Goal: Complete application form

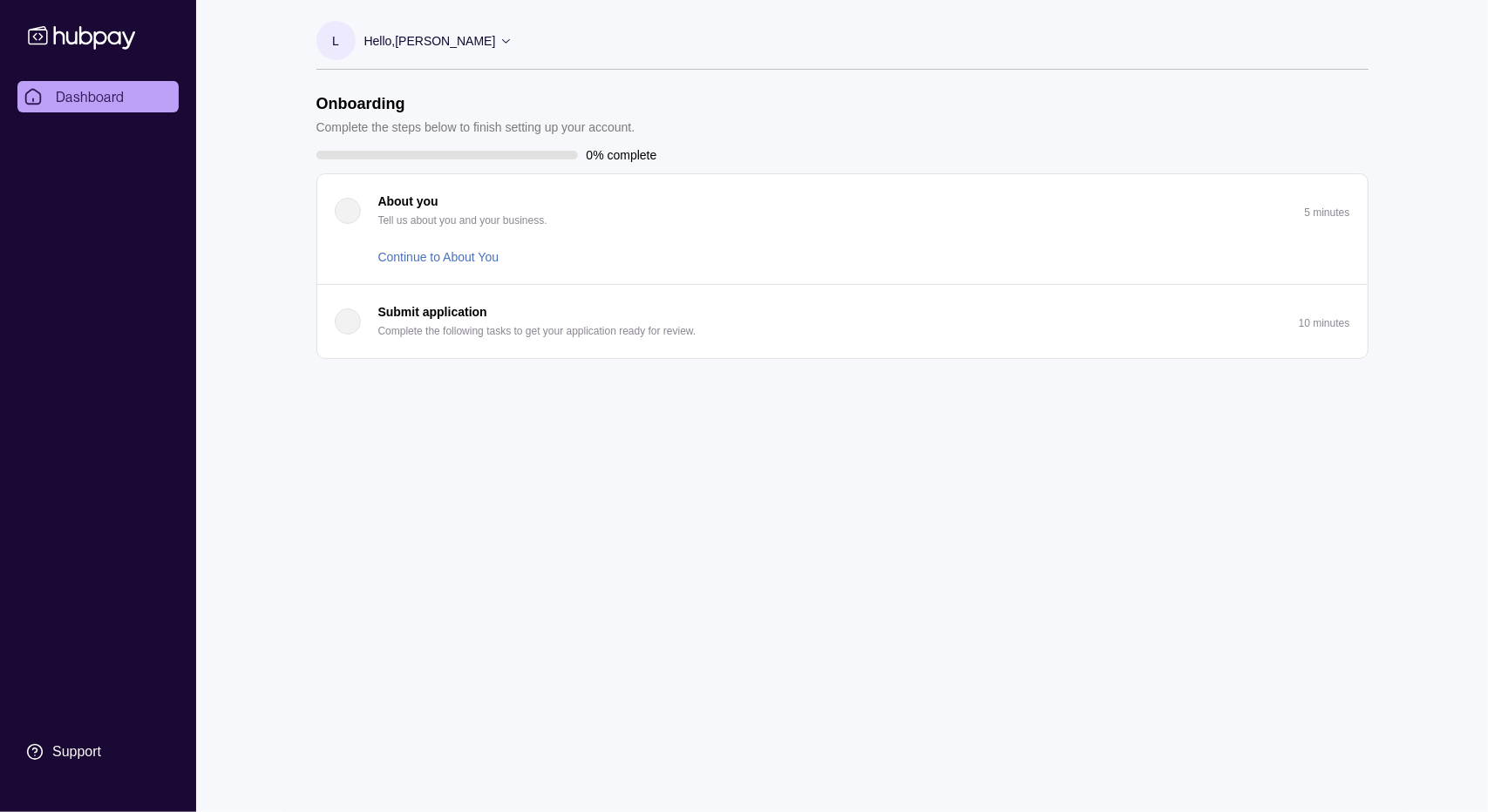
click at [346, 205] on div "button" at bounding box center [347, 210] width 26 height 26
click at [359, 217] on div "About you Tell us about you and your business." at bounding box center [440, 210] width 212 height 38
click at [426, 257] on link "Continue to About You" at bounding box center [439, 257] width 121 height 20
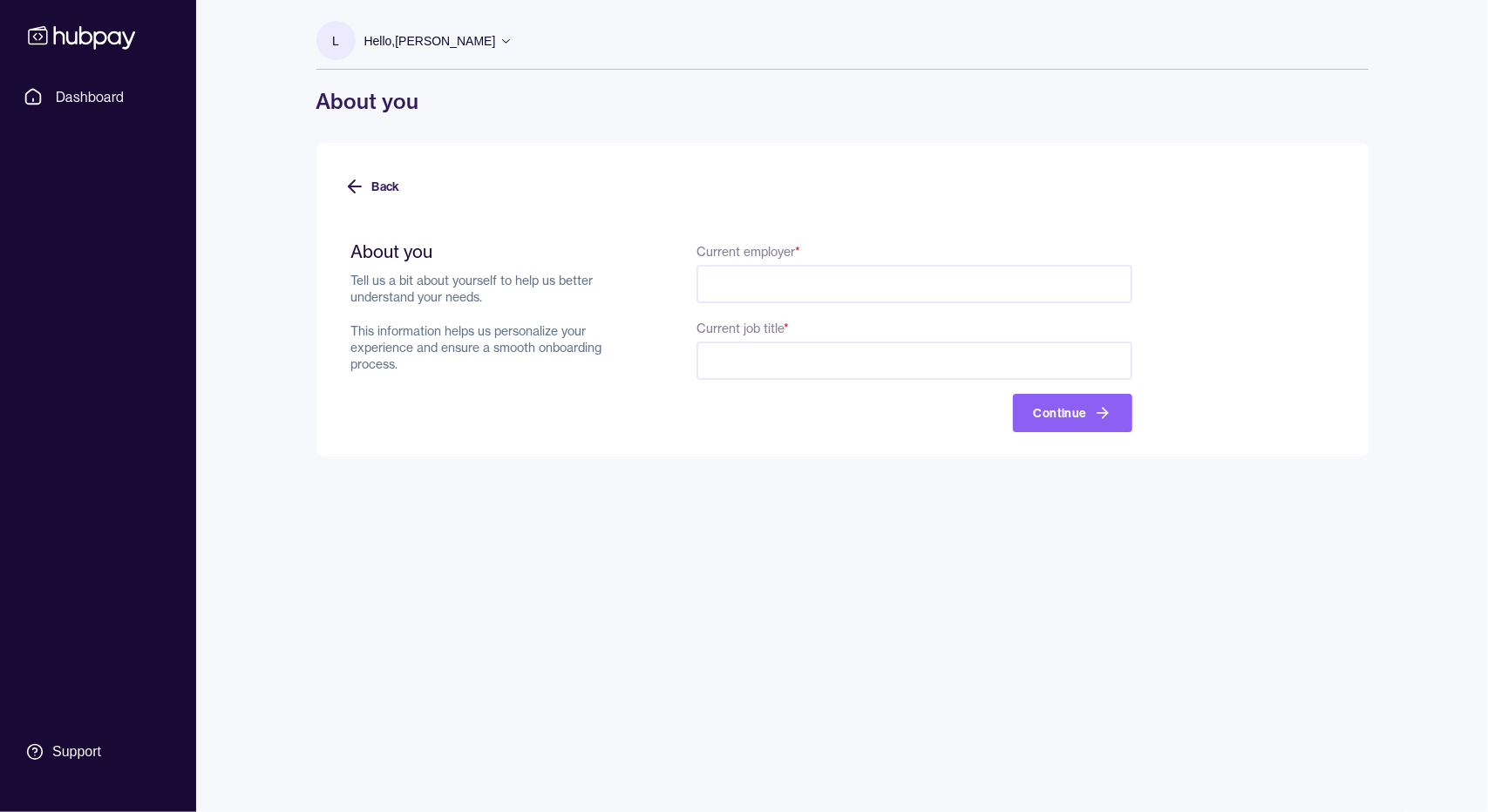
click at [762, 270] on input "Current employer *" at bounding box center [913, 284] width 435 height 38
type input "*****"
click at [764, 351] on input "Current job title *" at bounding box center [913, 360] width 435 height 38
type input "********"
click at [1094, 413] on icon "button" at bounding box center [1102, 413] width 18 height 18
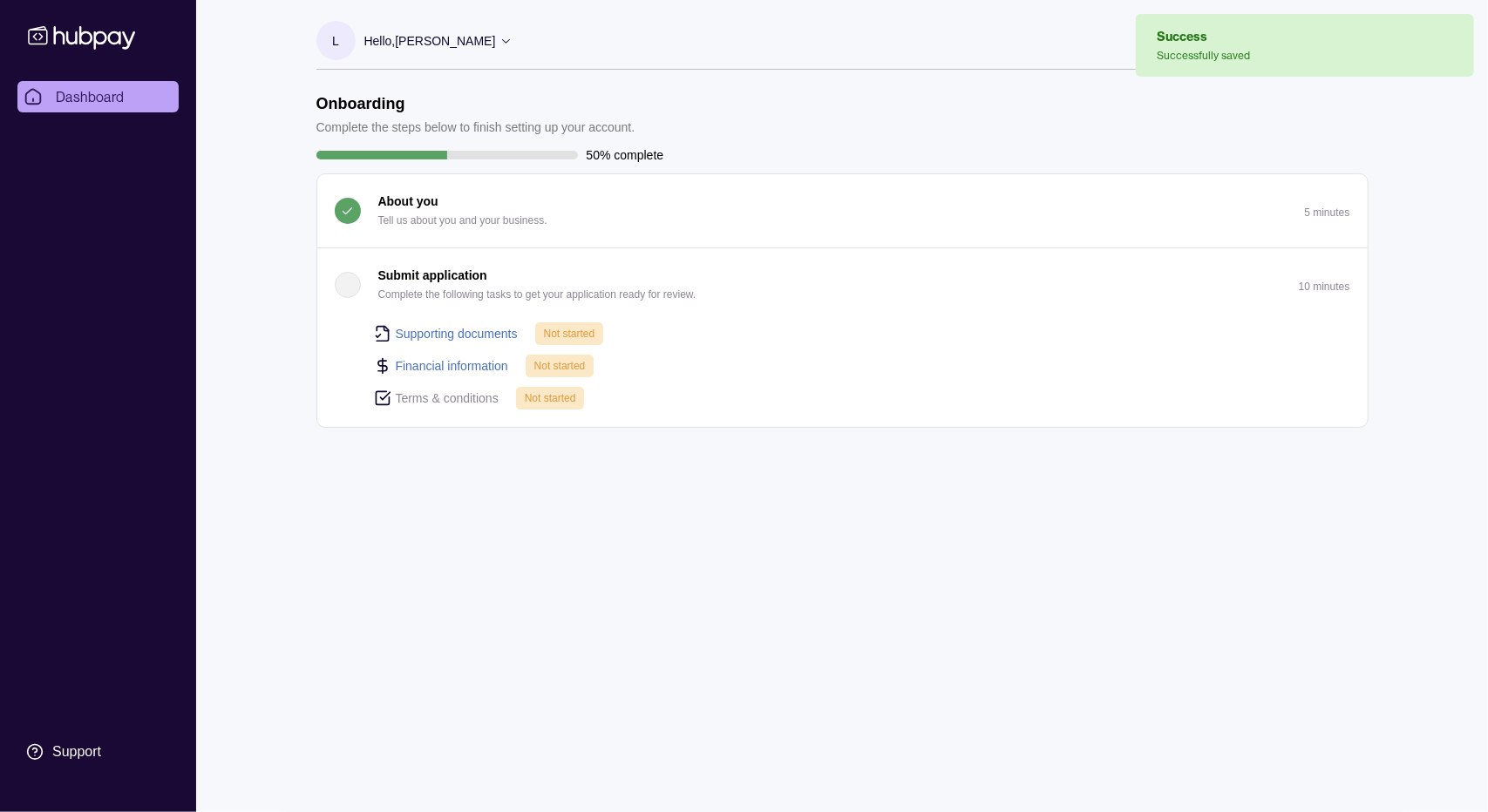
click at [353, 287] on div "button" at bounding box center [347, 285] width 26 height 26
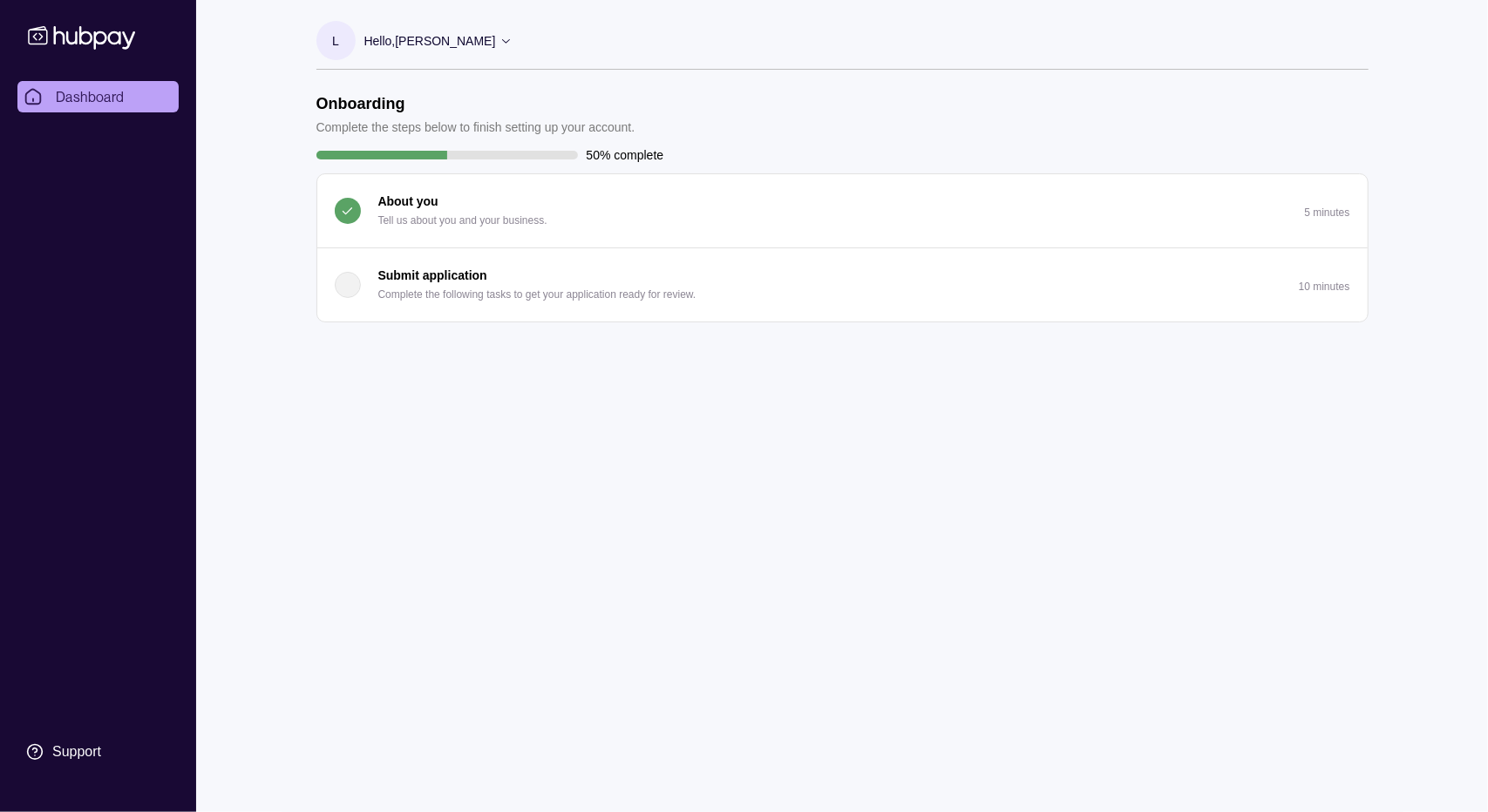
click at [360, 283] on div "Submit application Complete the following tasks to get your application ready f…" at bounding box center [515, 285] width 361 height 38
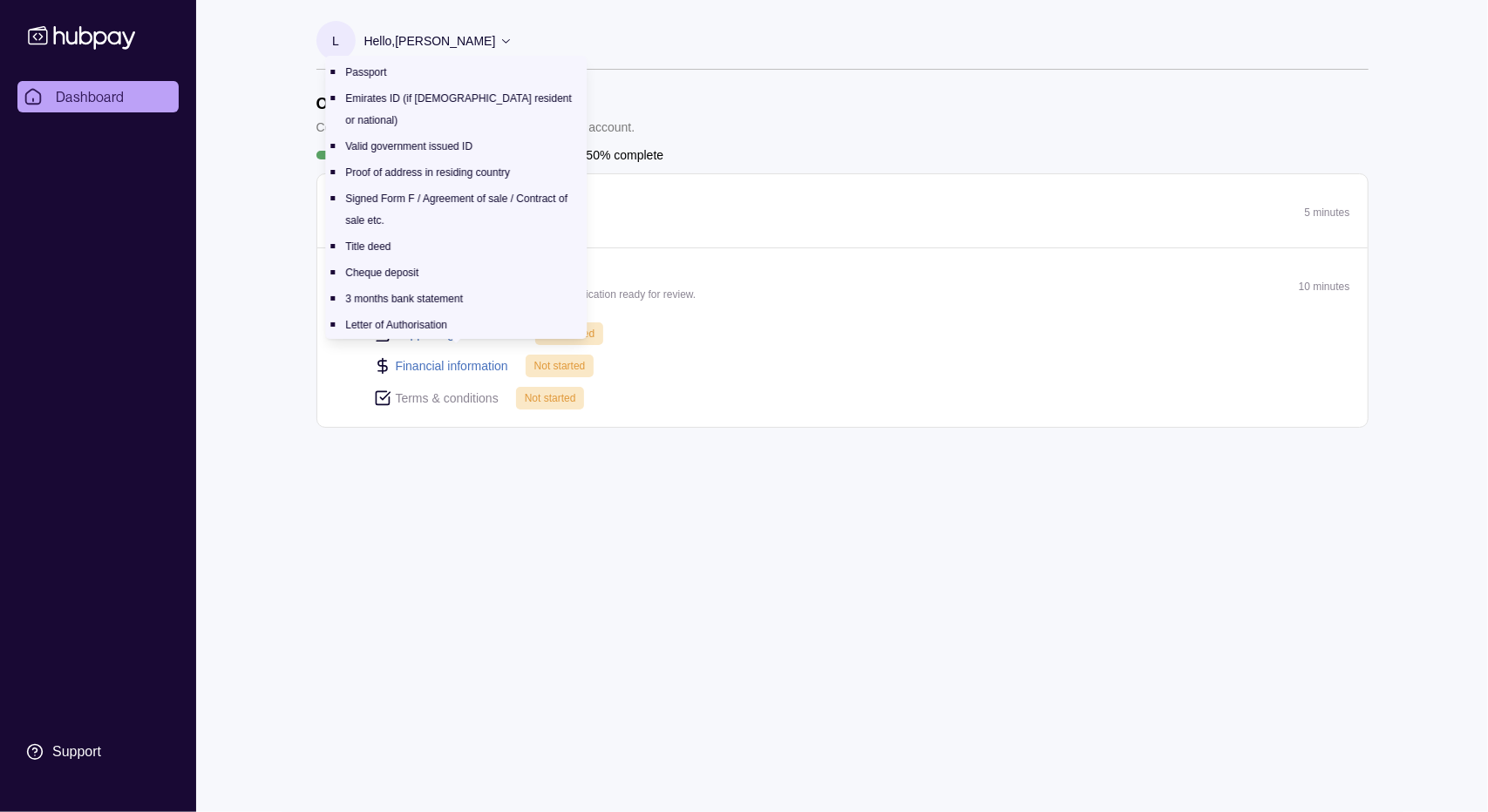
click at [430, 331] on link "Supporting documents" at bounding box center [456, 333] width 122 height 20
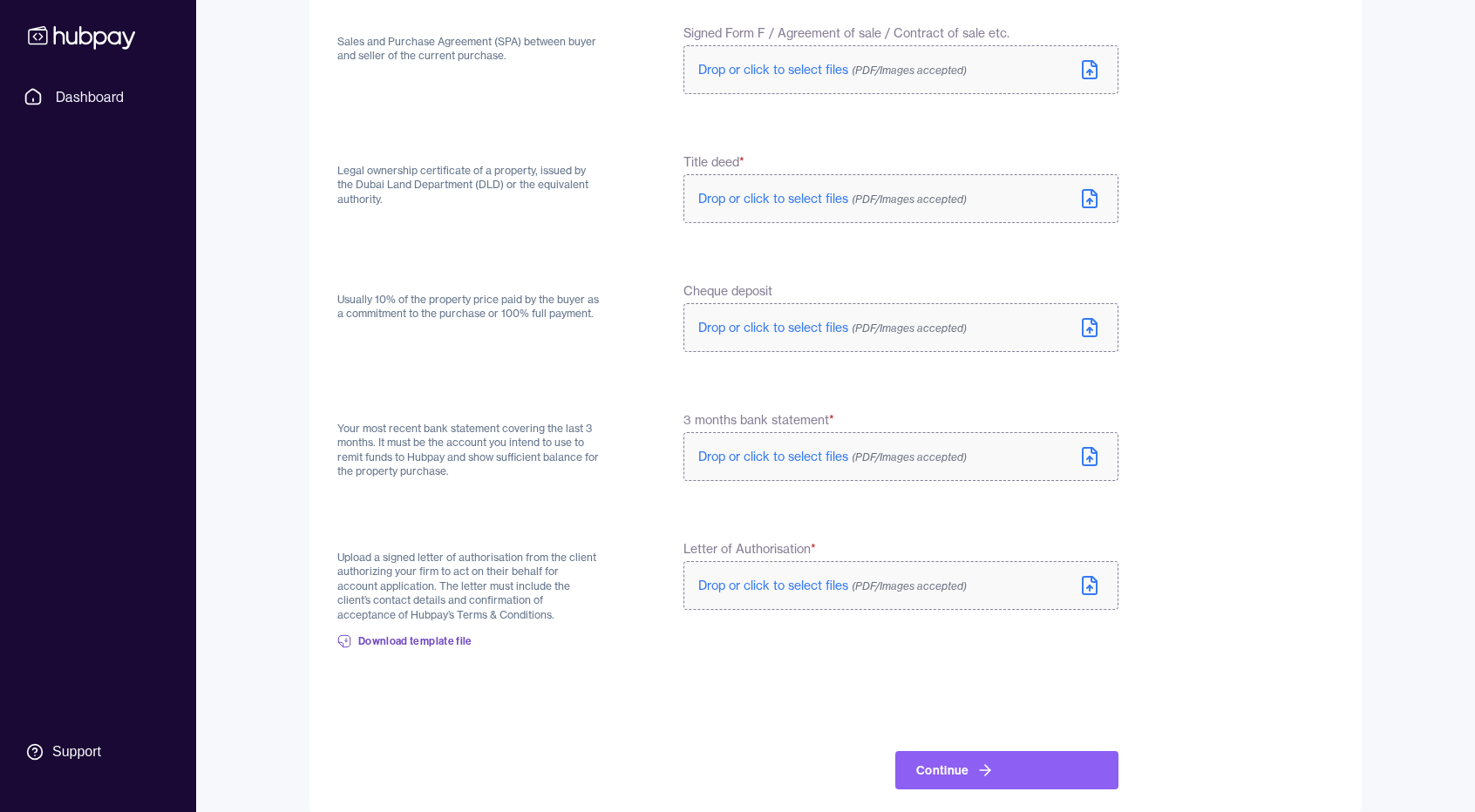
scroll to position [739, 0]
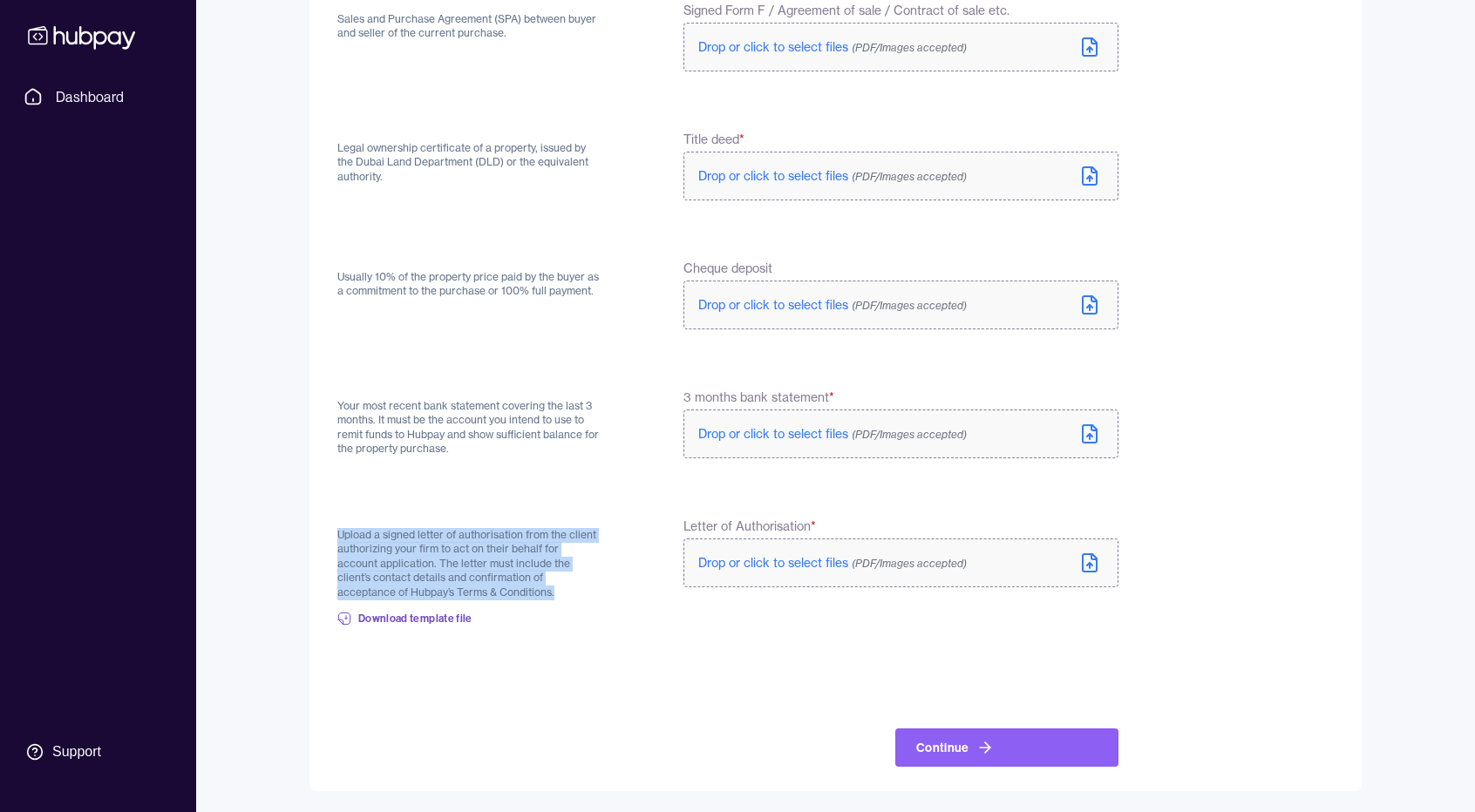
drag, startPoint x: 340, startPoint y: 532, endPoint x: 520, endPoint y: 587, distance: 188.2
click at [520, 587] on p "Upload a signed letter of authorisation from the client authorizing your firm t…" at bounding box center [468, 564] width 263 height 73
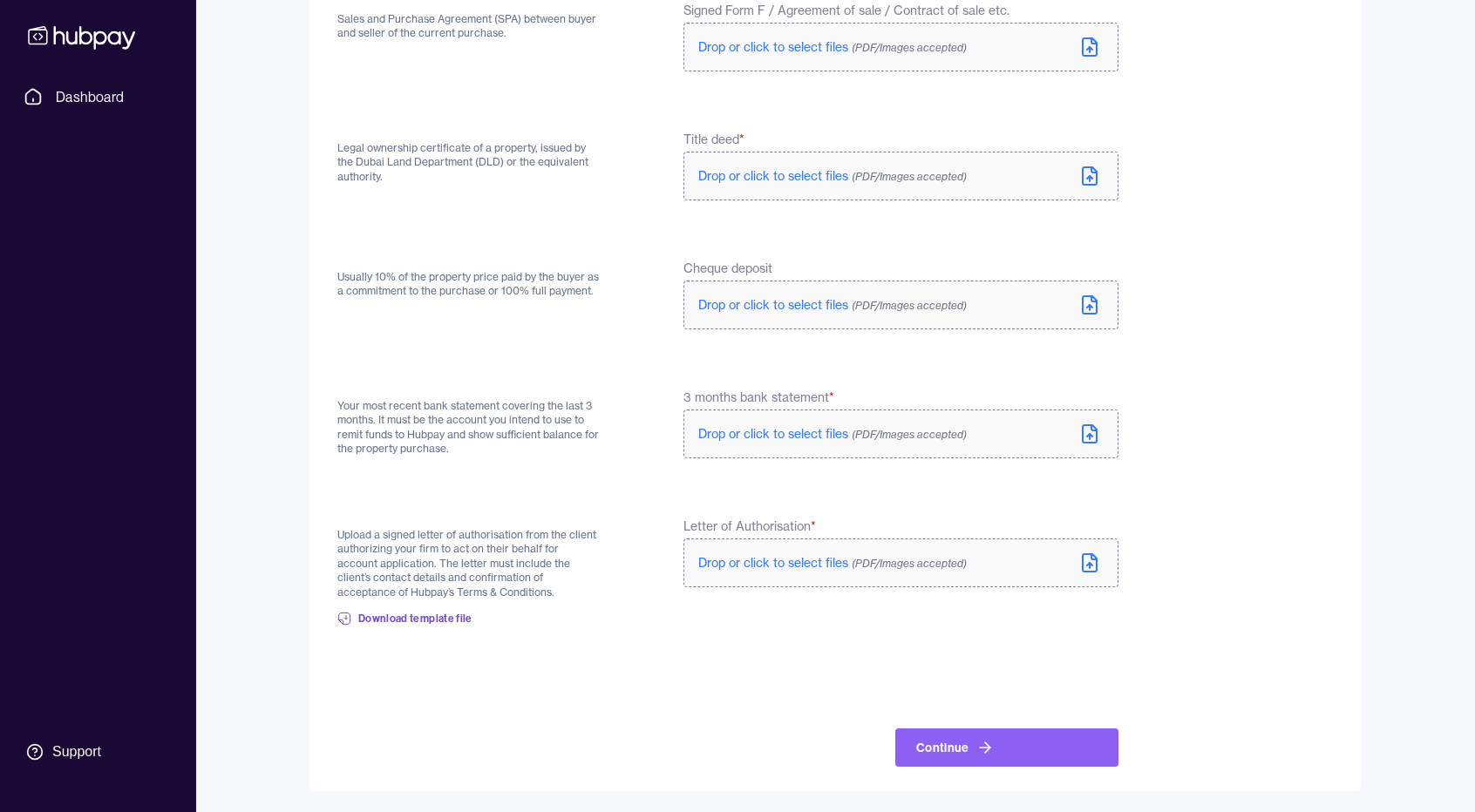
click at [581, 613] on div "Upload a signed letter of authorisation from the client authorizing your firm t…" at bounding box center [468, 578] width 263 height 121
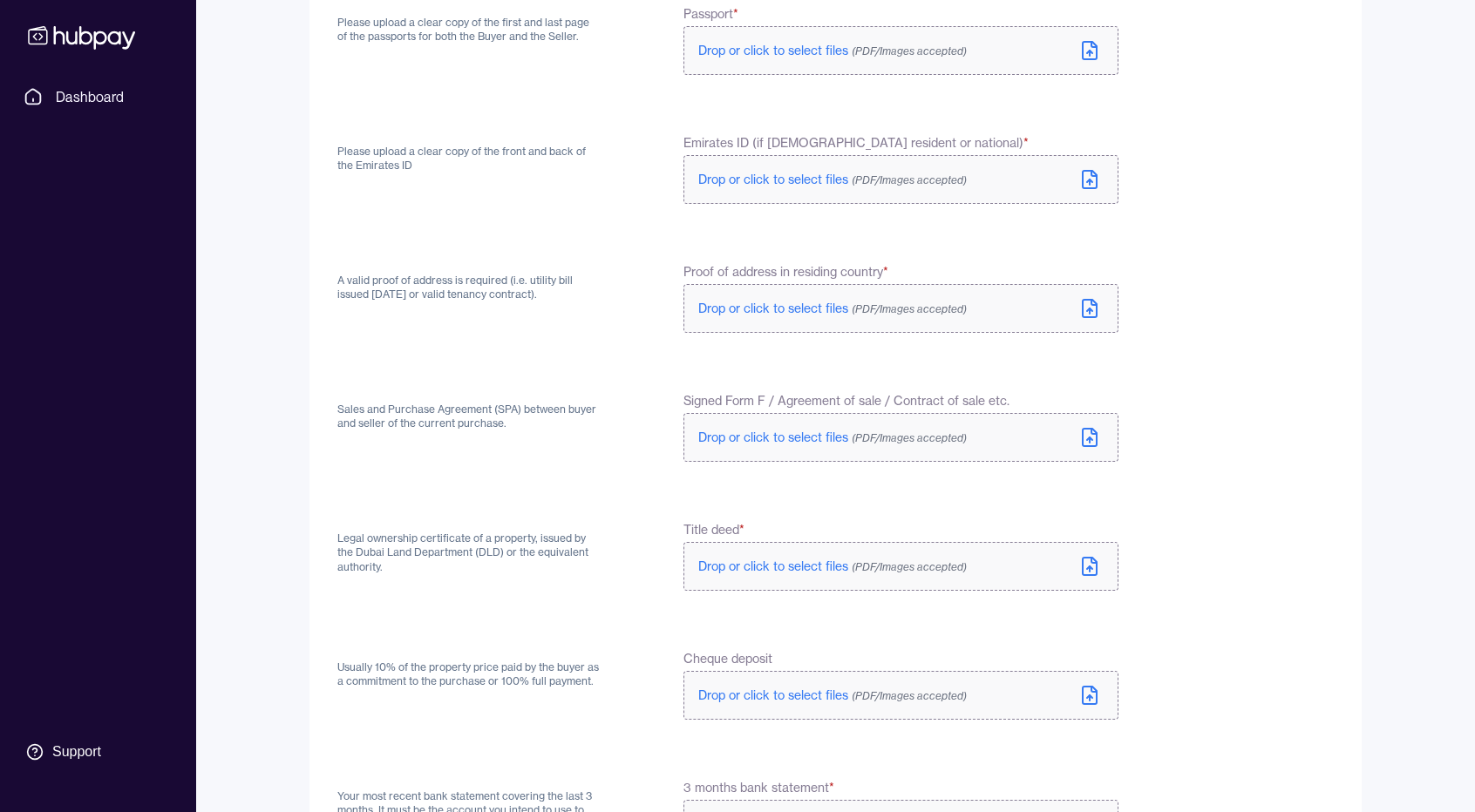
scroll to position [88, 0]
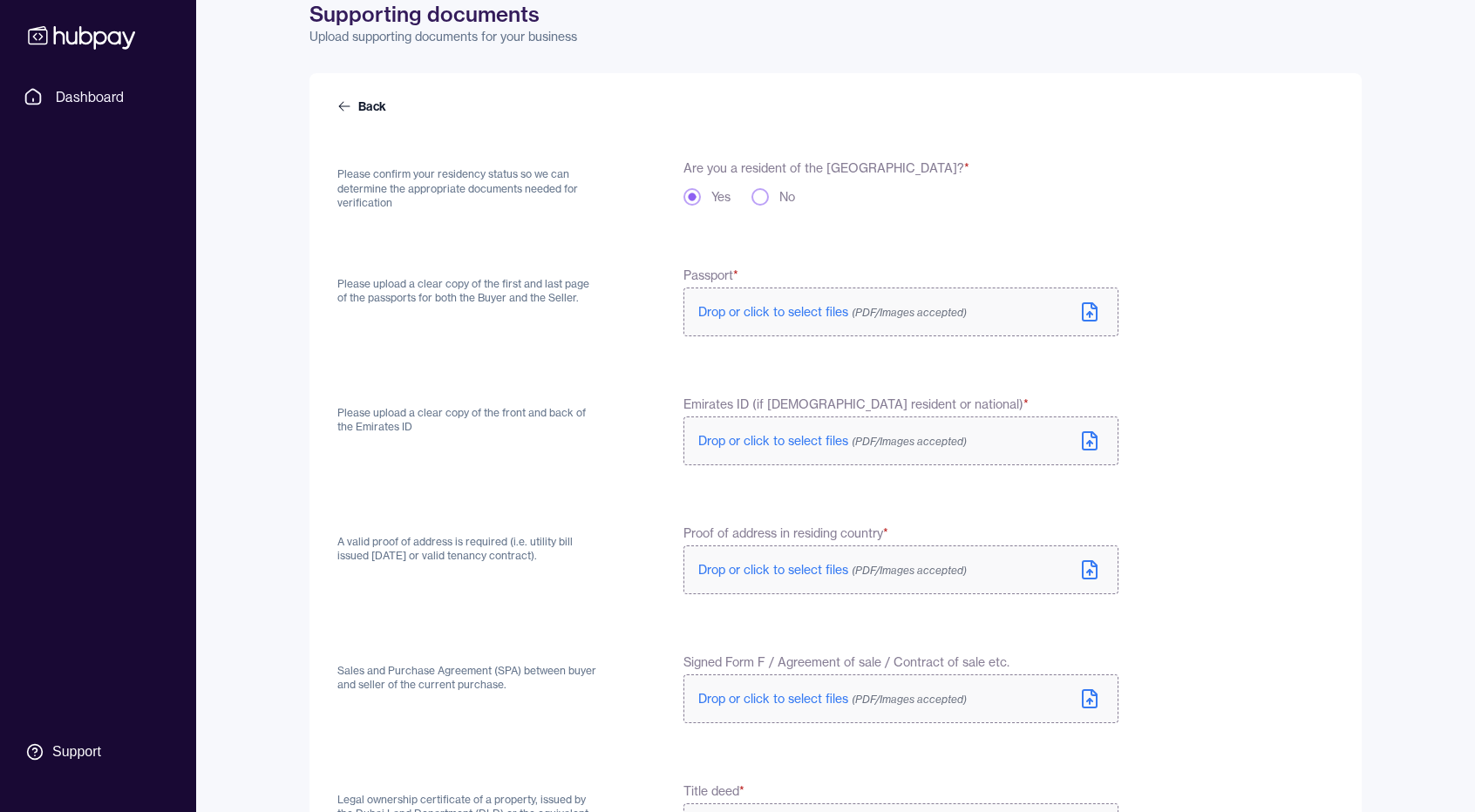
click at [763, 197] on button "No" at bounding box center [760, 196] width 18 height 18
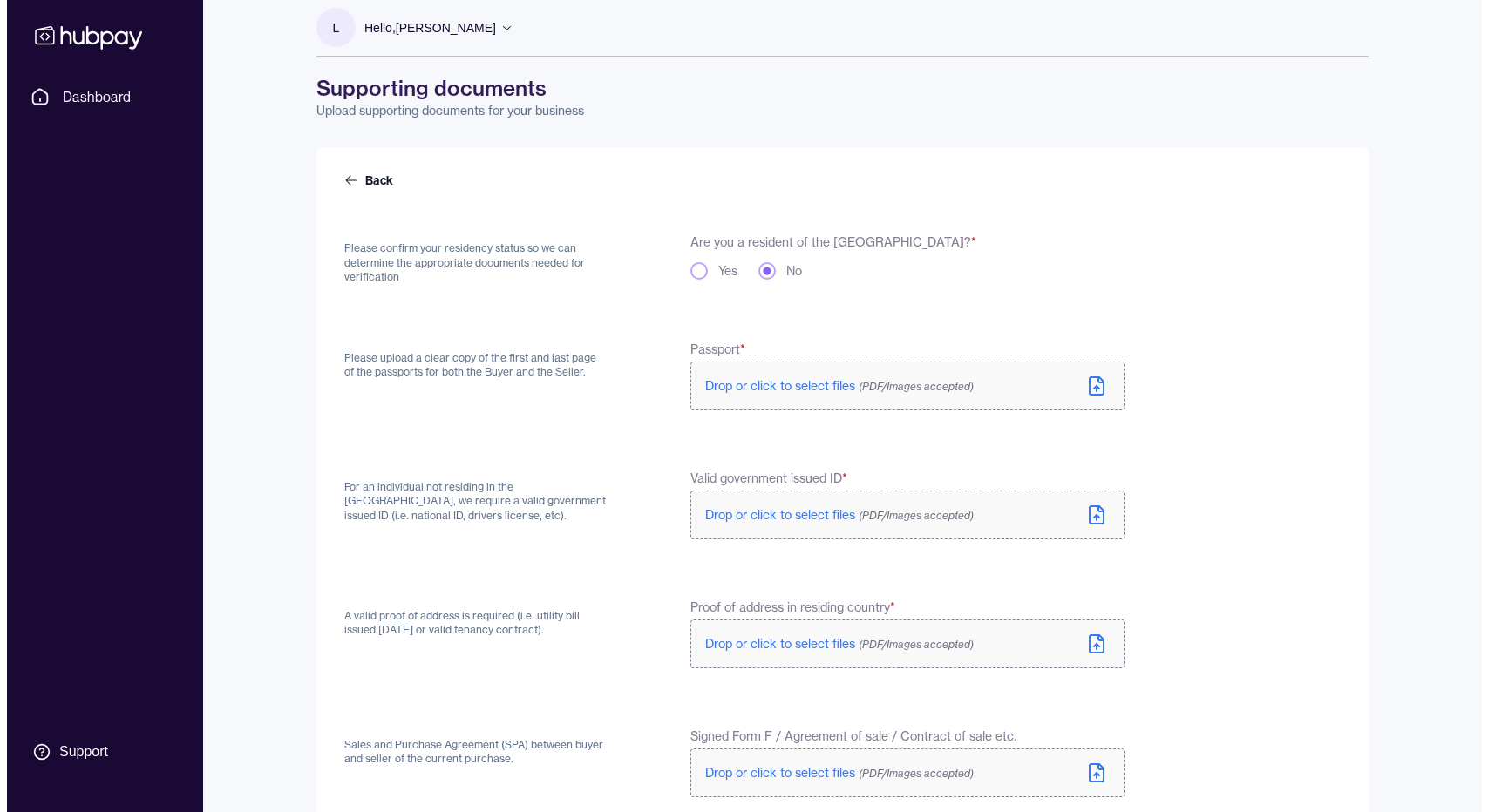
scroll to position [0, 0]
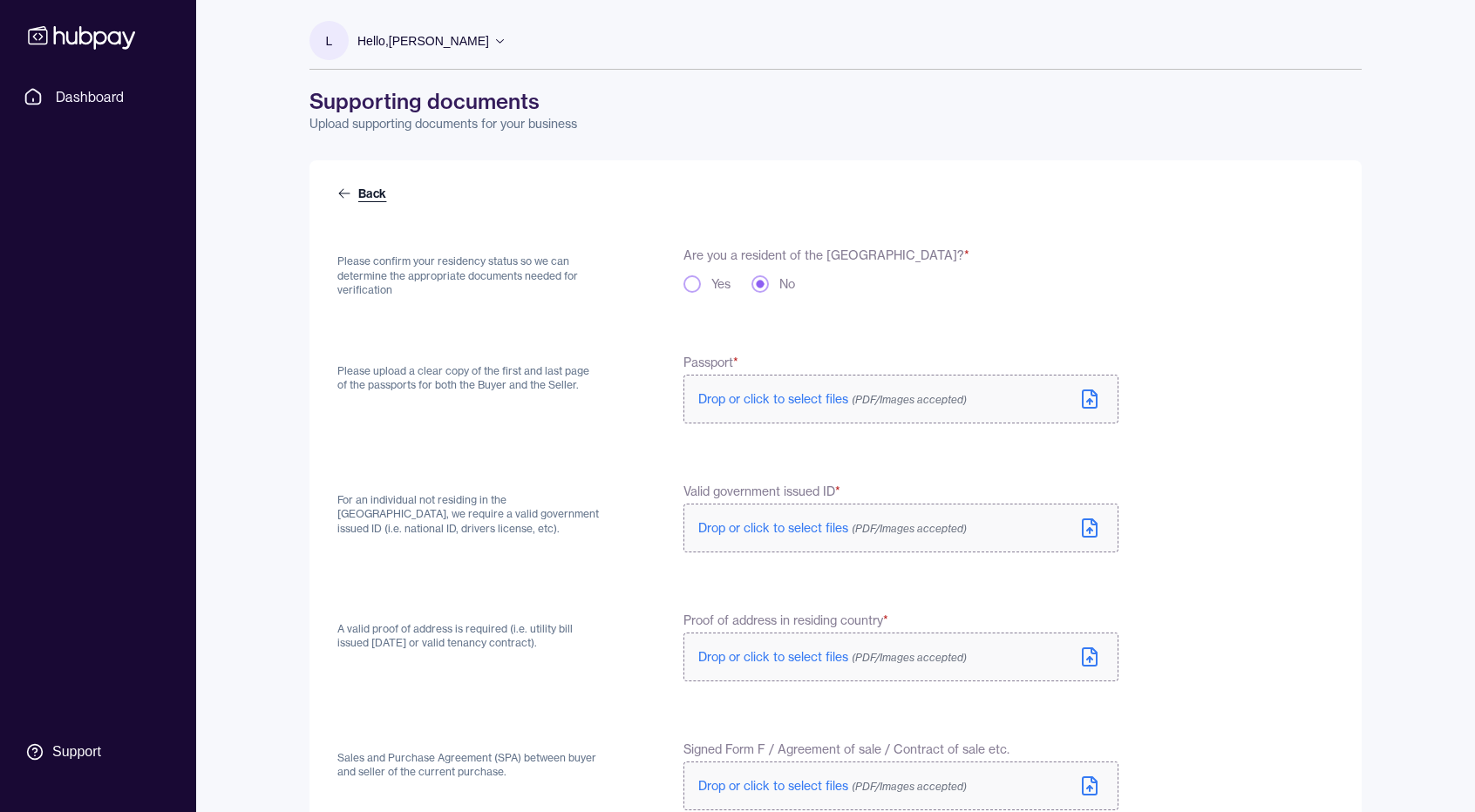
click at [371, 189] on link "Back" at bounding box center [363, 193] width 52 height 18
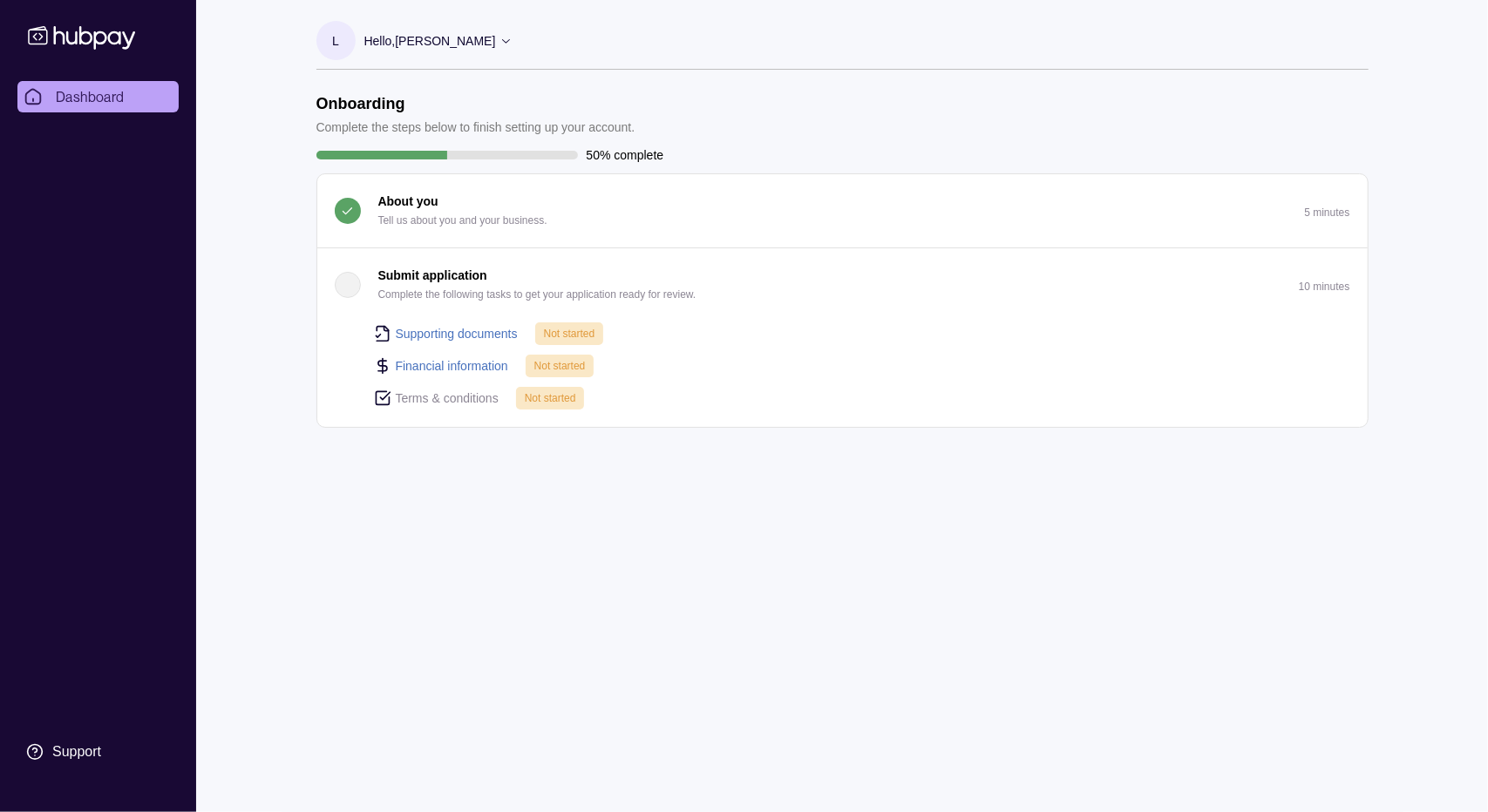
click at [460, 361] on link "Financial information" at bounding box center [452, 366] width 113 height 20
select select "*****"
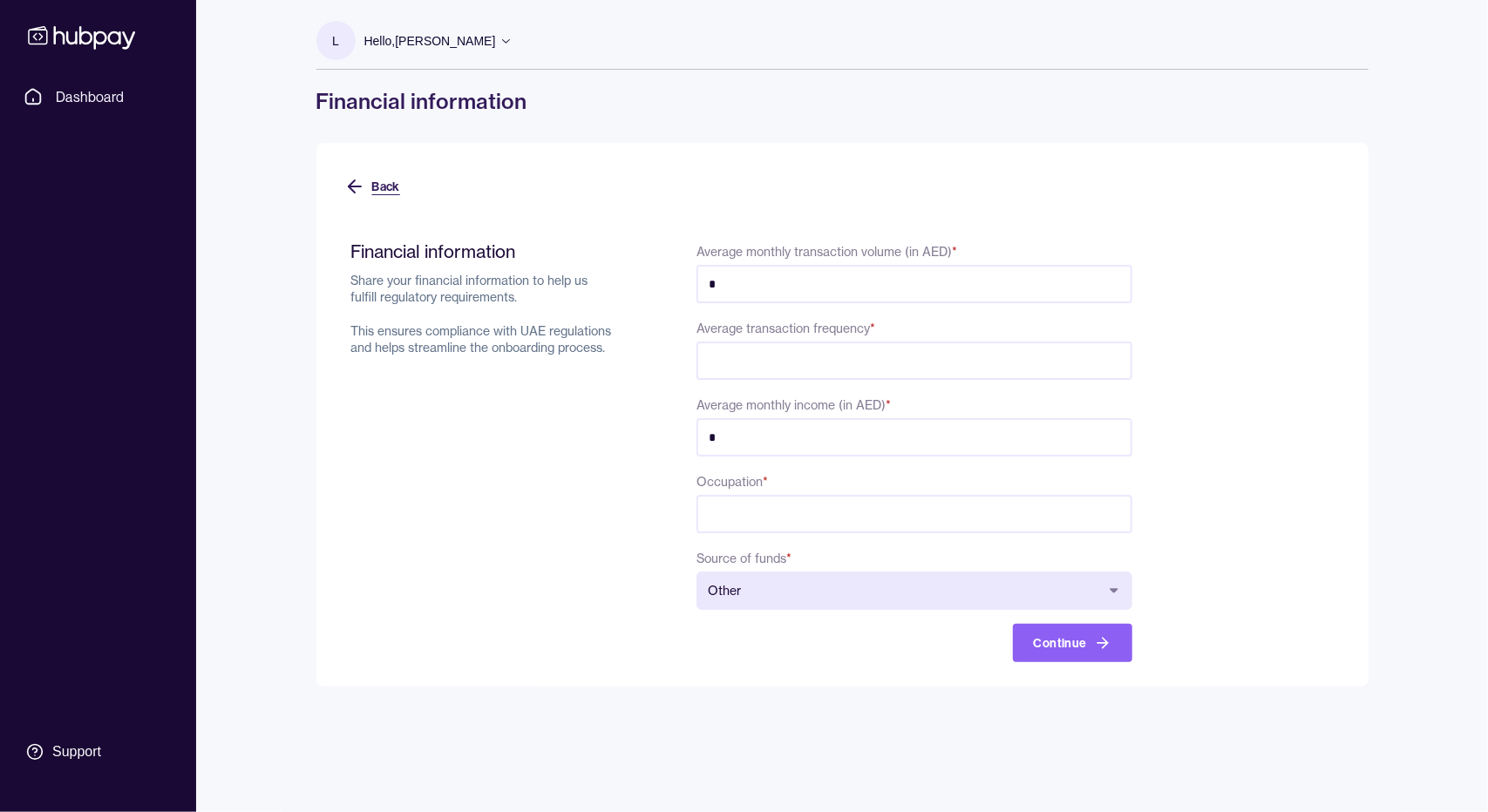
click at [378, 187] on button "Back" at bounding box center [372, 186] width 56 height 38
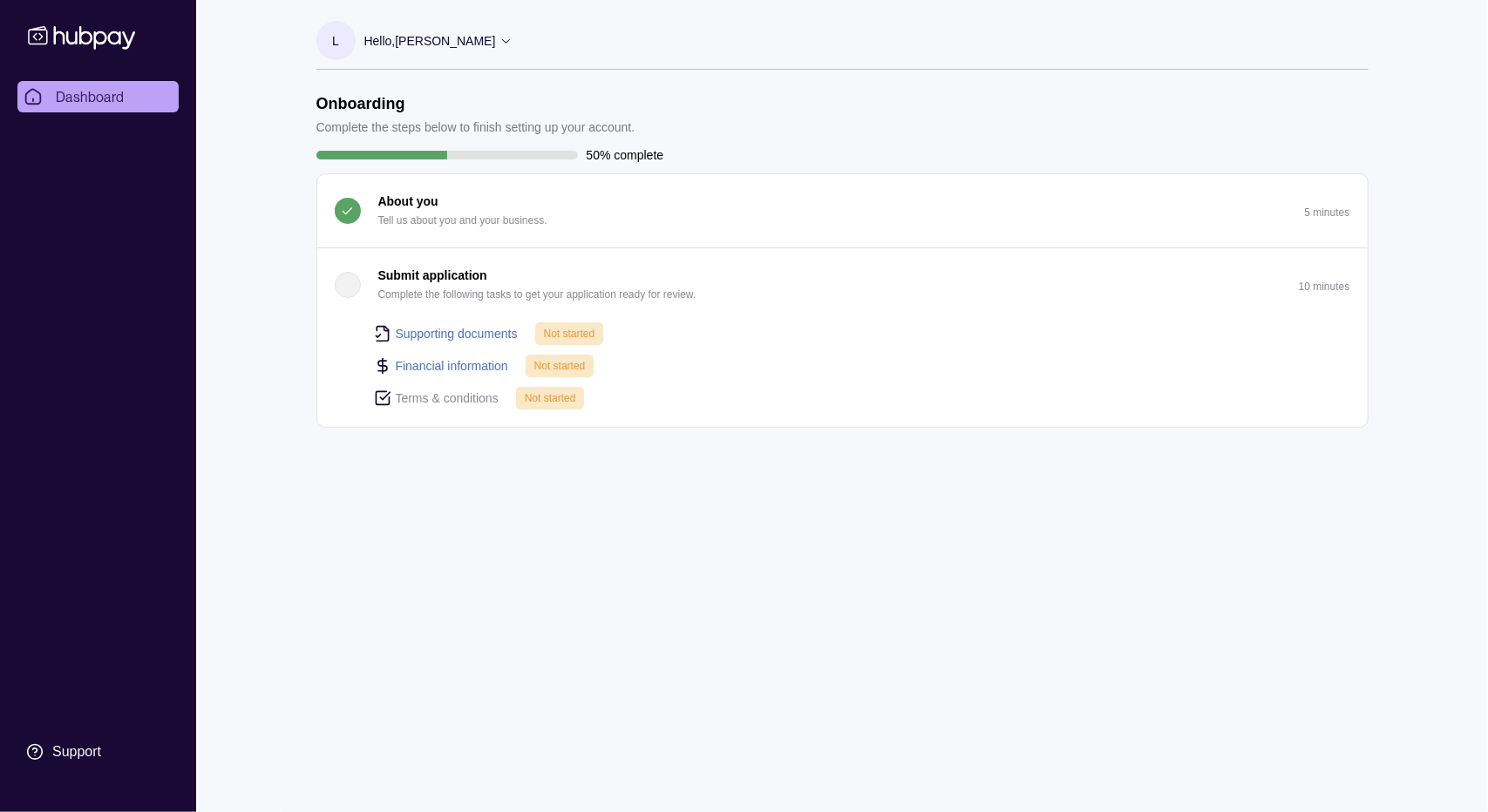
click at [474, 398] on p "Terms & conditions" at bounding box center [447, 399] width 102 height 20
click at [385, 394] on icon at bounding box center [383, 398] width 18 height 18
click at [495, 367] on link "Financial information" at bounding box center [452, 366] width 113 height 20
select select "*****"
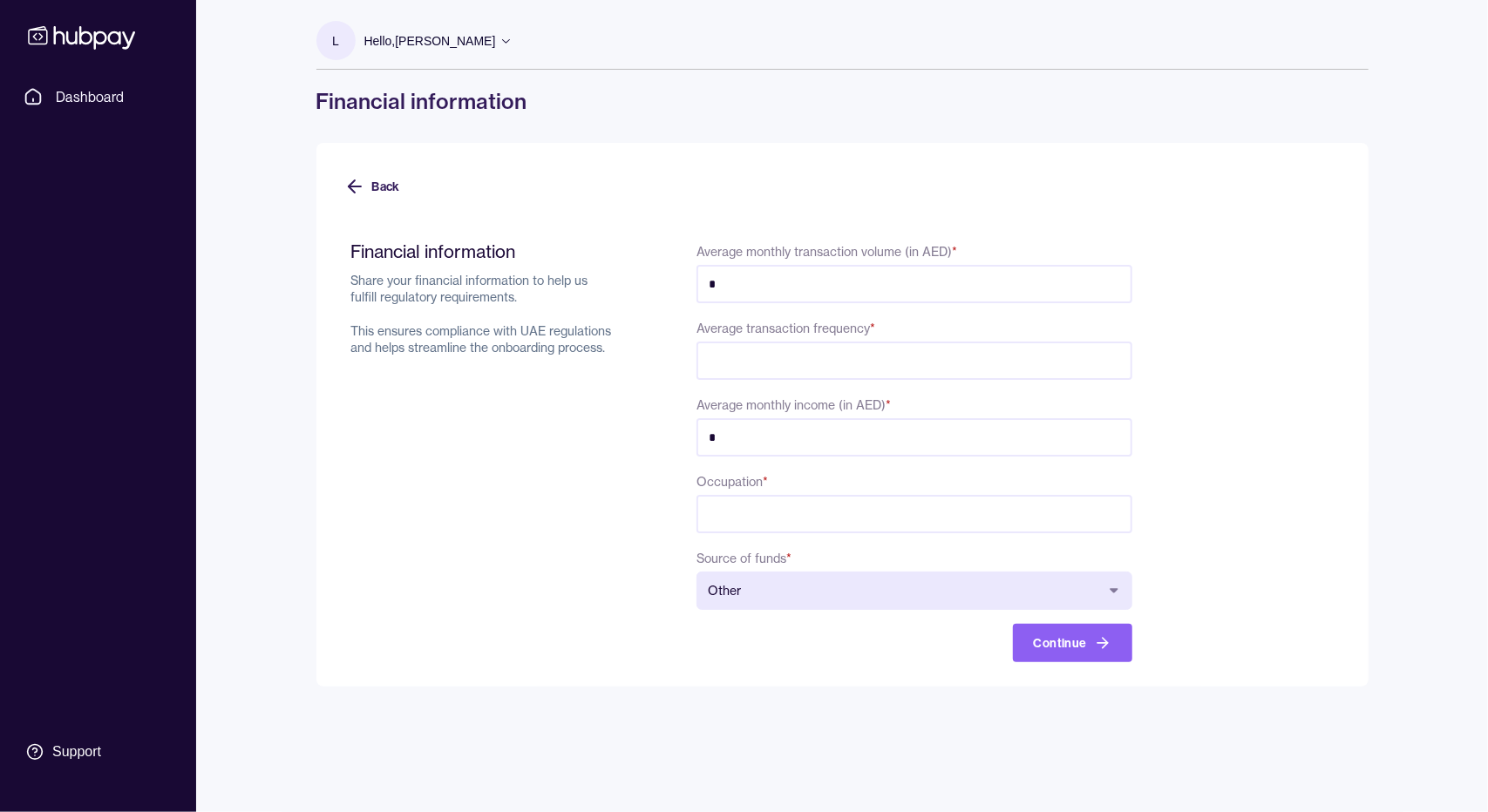
click at [742, 585] on body "**********" at bounding box center [744, 406] width 1488 height 812
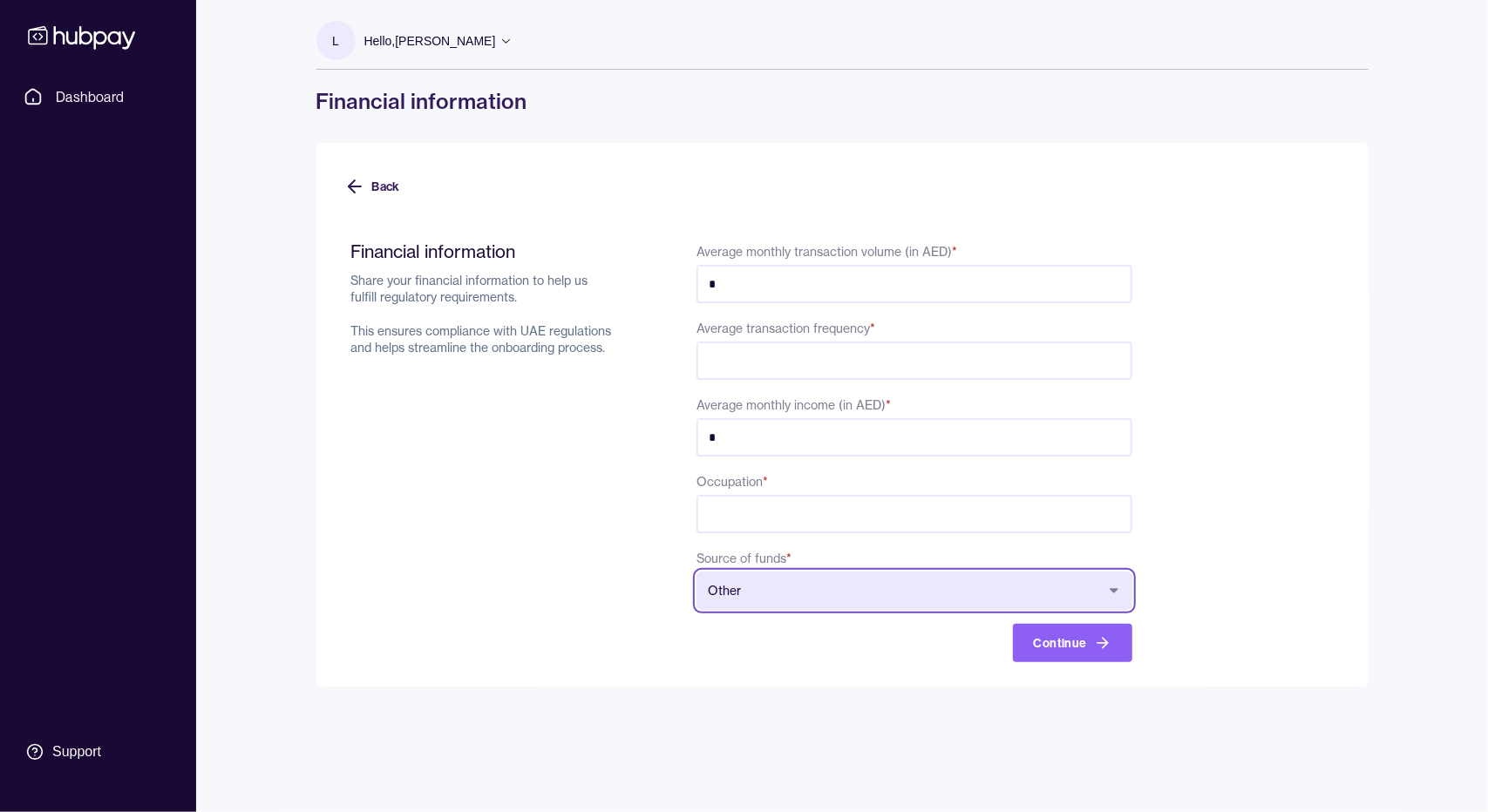
click at [605, 503] on html "**********" at bounding box center [744, 406] width 1488 height 812
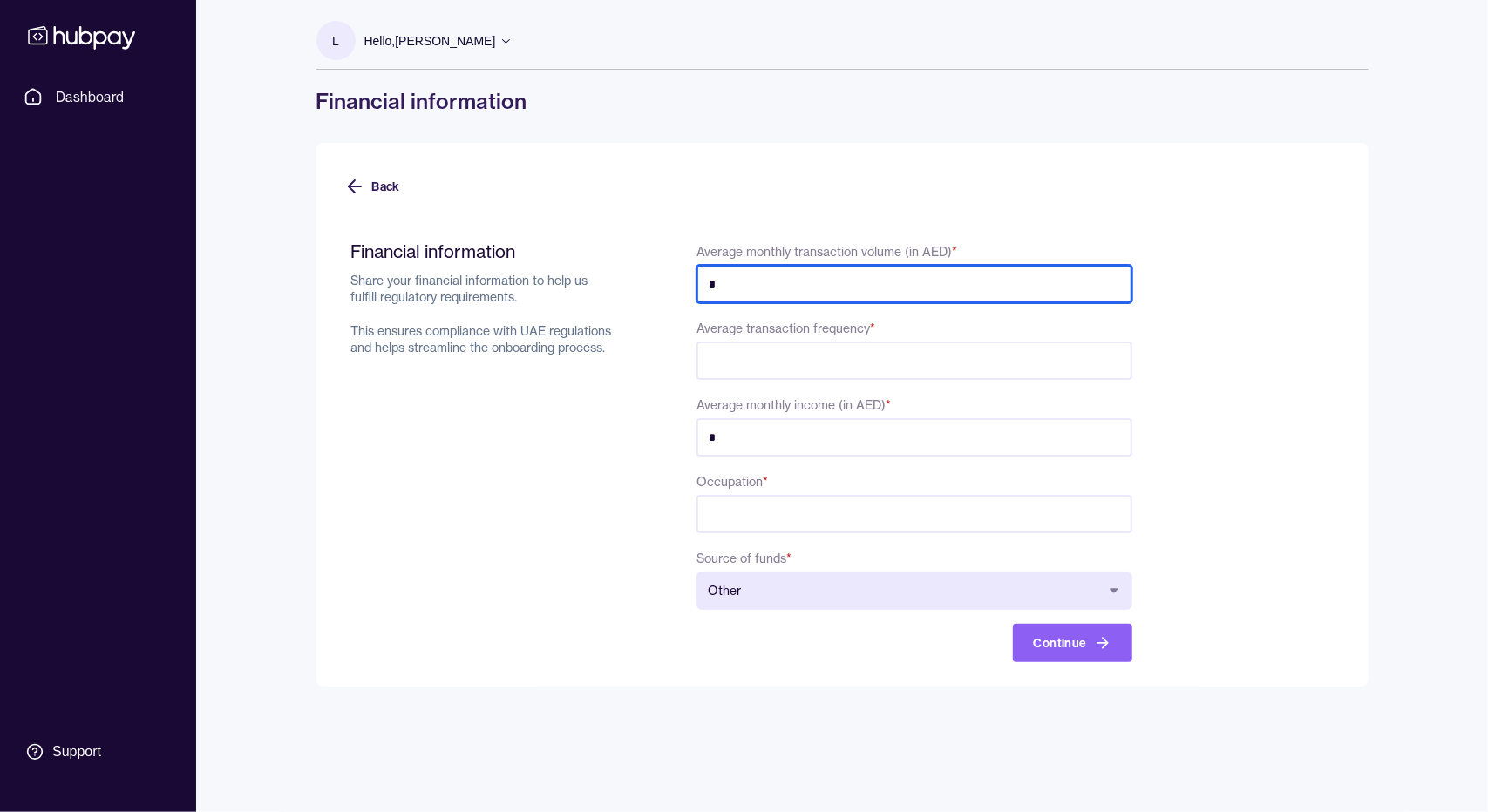
click at [809, 290] on input "*" at bounding box center [913, 284] width 435 height 38
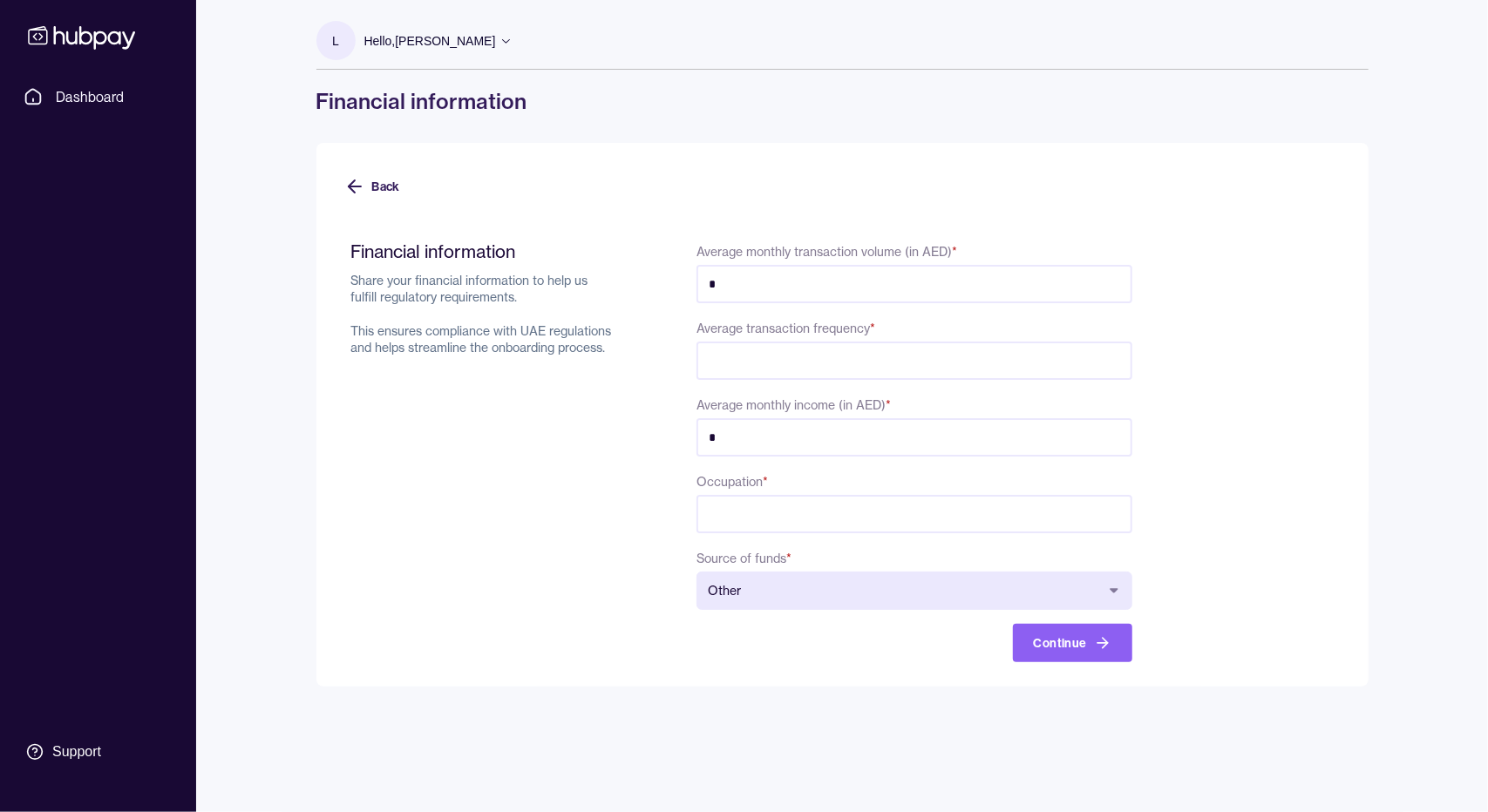
click at [789, 255] on label "Average monthly transaction volume (in AED) *" at bounding box center [827, 251] width 261 height 16
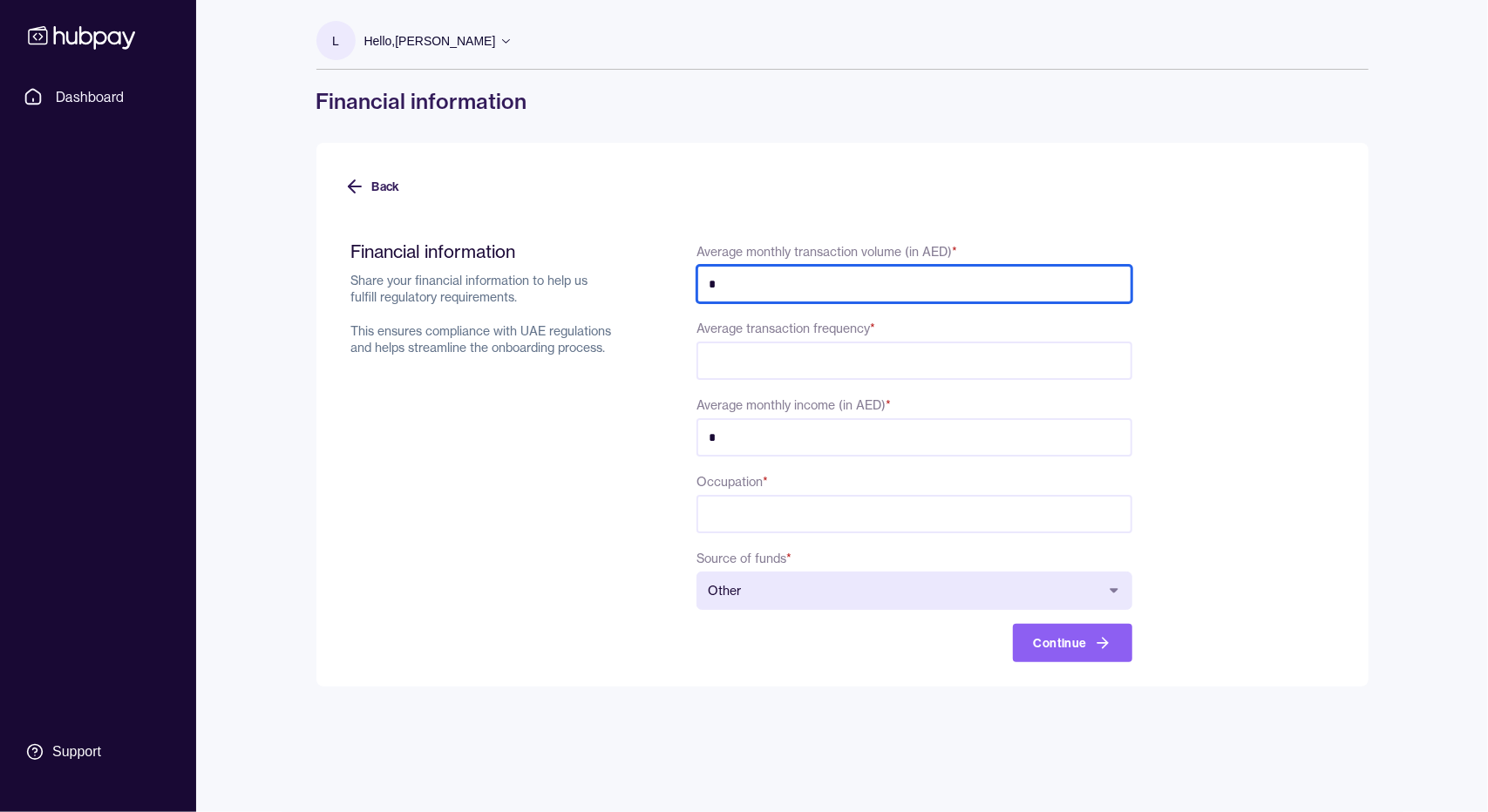
click at [789, 265] on input "*" at bounding box center [913, 284] width 435 height 38
drag, startPoint x: 723, startPoint y: 279, endPoint x: 703, endPoint y: 279, distance: 20.0
click at [703, 279] on input "*" at bounding box center [913, 284] width 435 height 38
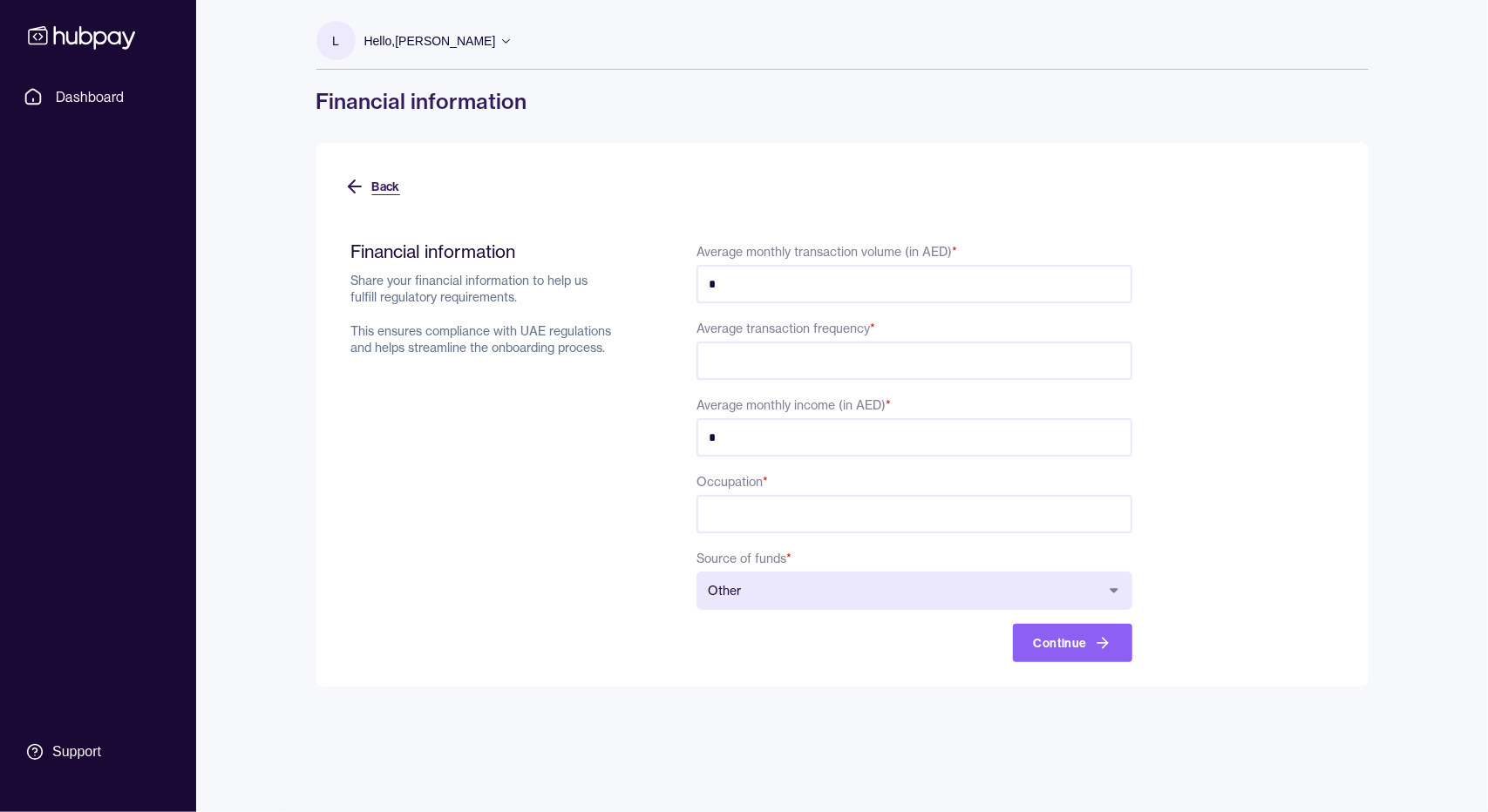
click at [389, 188] on button "Back" at bounding box center [372, 186] width 56 height 38
